Goal: Information Seeking & Learning: Learn about a topic

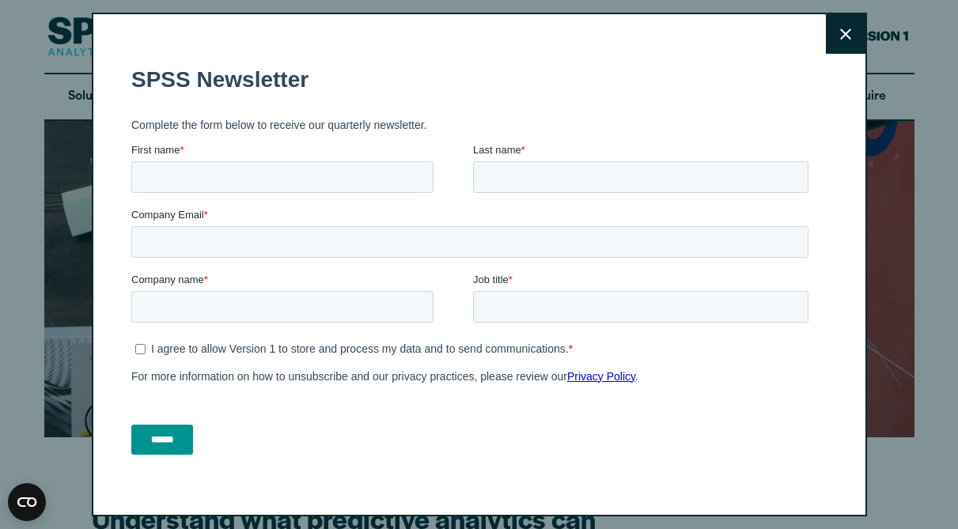
click at [841, 37] on icon at bounding box center [845, 33] width 11 height 11
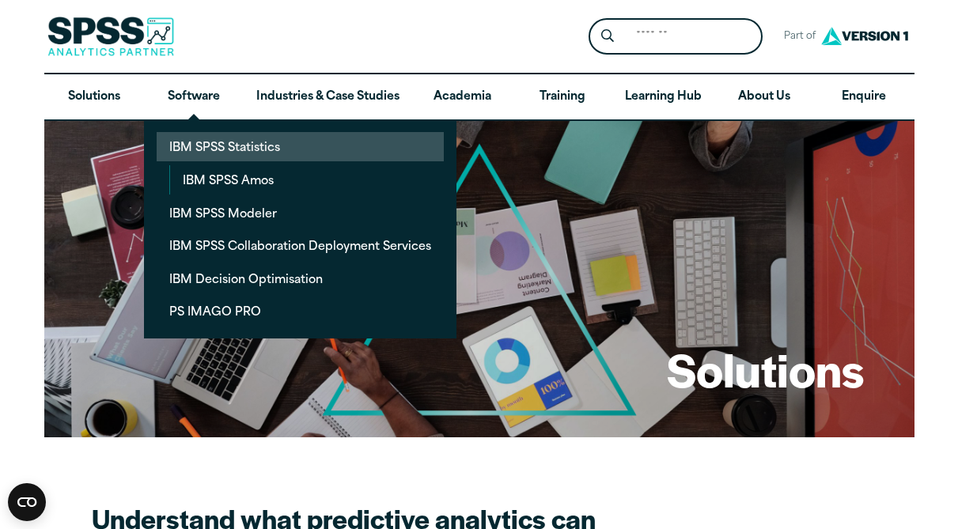
click at [207, 150] on link "IBM SPSS Statistics" at bounding box center [300, 146] width 287 height 29
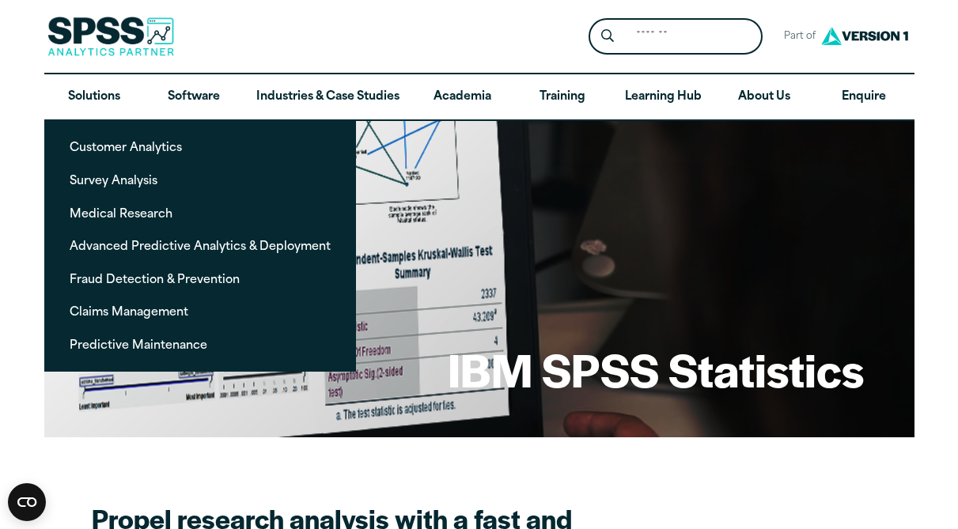
click at [106, 28] on img at bounding box center [110, 37] width 127 height 40
